Goal: Ask a question

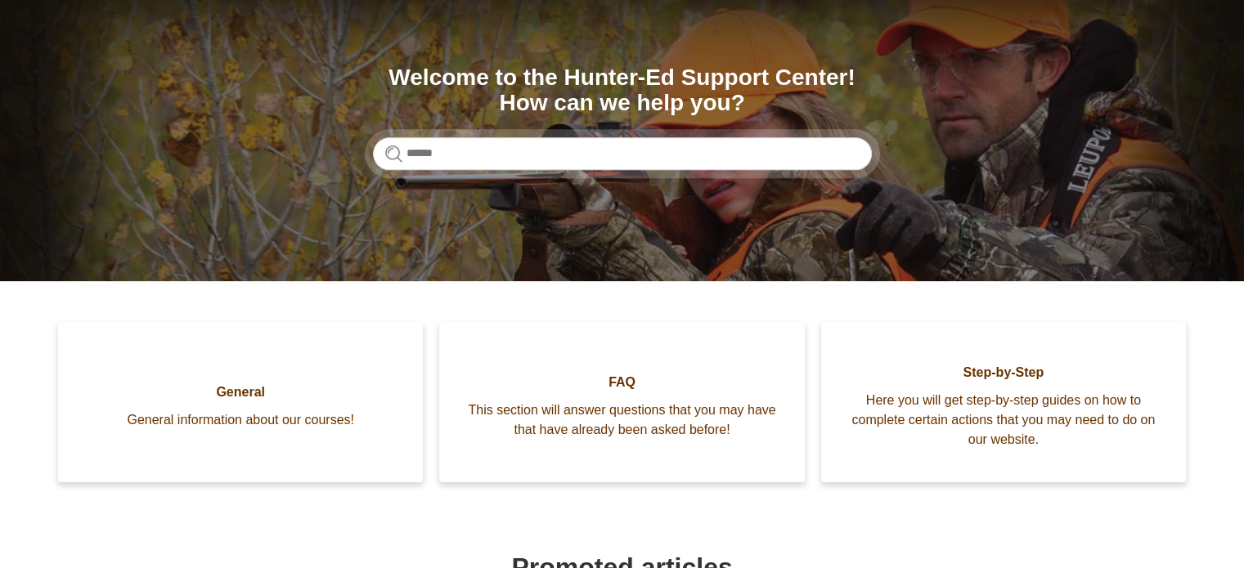
scroll to position [159, 0]
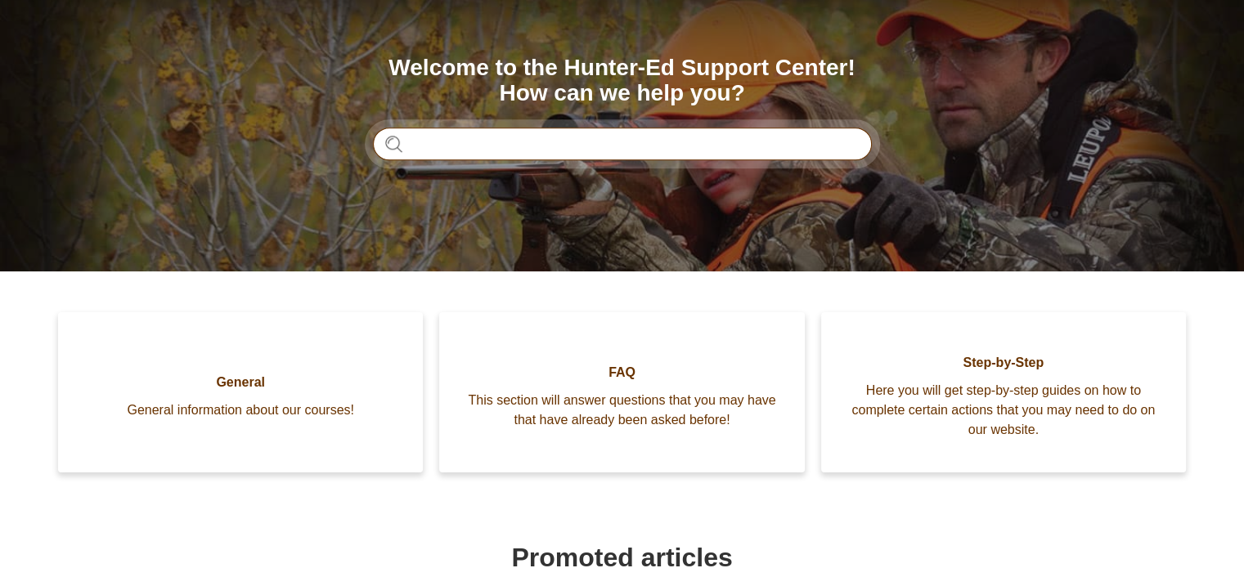
click at [437, 146] on input "Search" at bounding box center [622, 144] width 499 height 33
type input "**********"
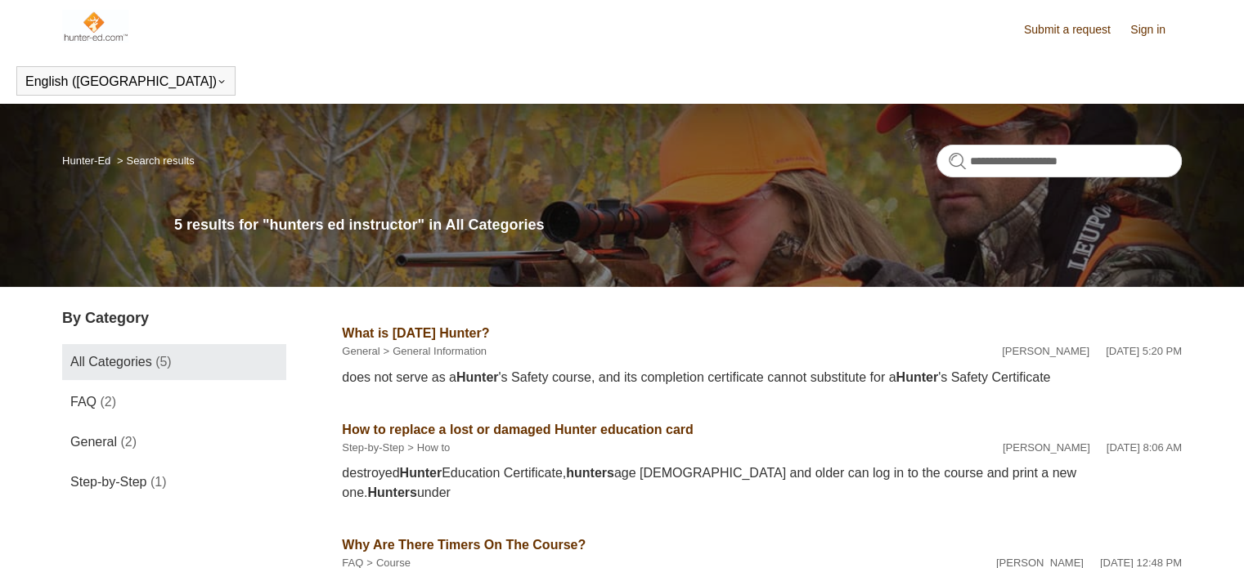
click at [94, 40] on img at bounding box center [95, 26] width 66 height 33
